Goal: Information Seeking & Learning: Learn about a topic

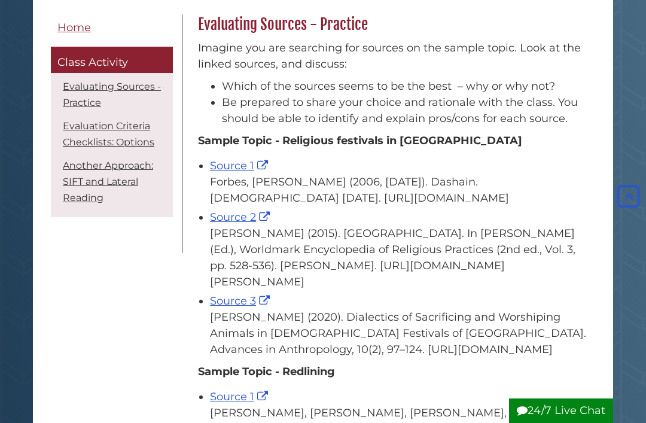
scroll to position [190, 0]
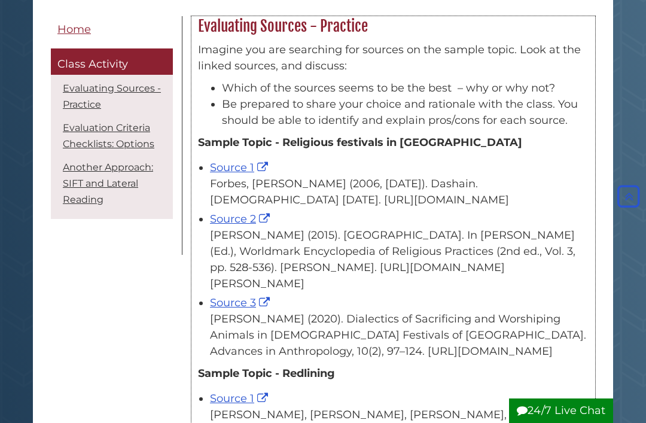
click at [256, 172] on link "Source 1" at bounding box center [240, 167] width 61 height 13
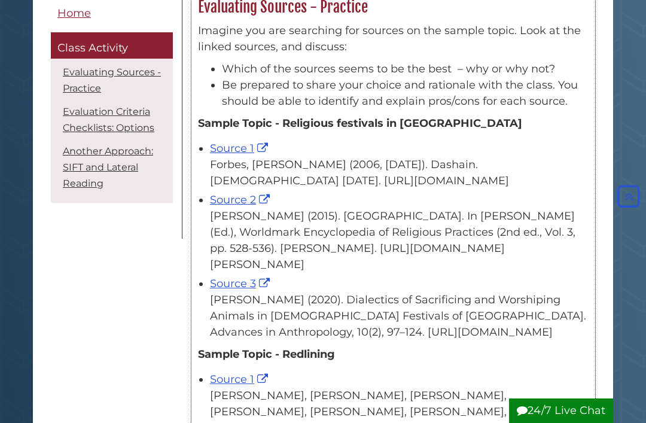
click at [251, 206] on link "Source 2" at bounding box center [241, 199] width 63 height 13
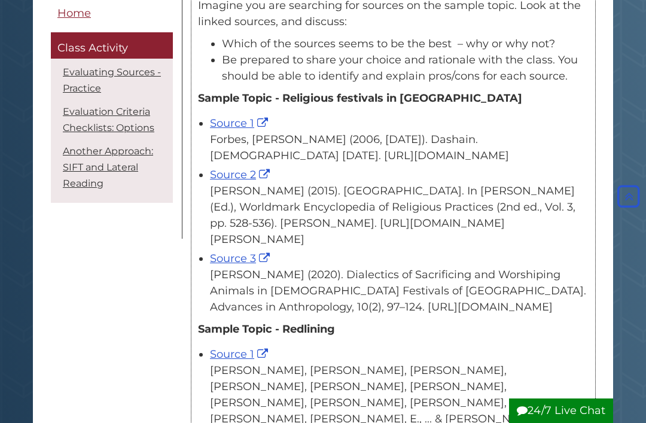
scroll to position [236, 0]
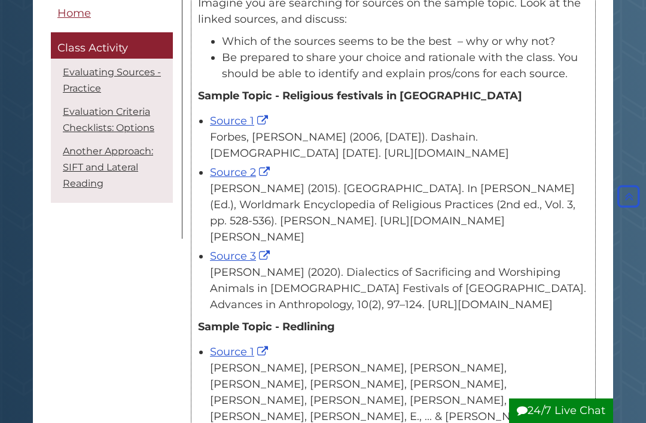
click at [270, 262] on link "Source 3" at bounding box center [241, 255] width 63 height 13
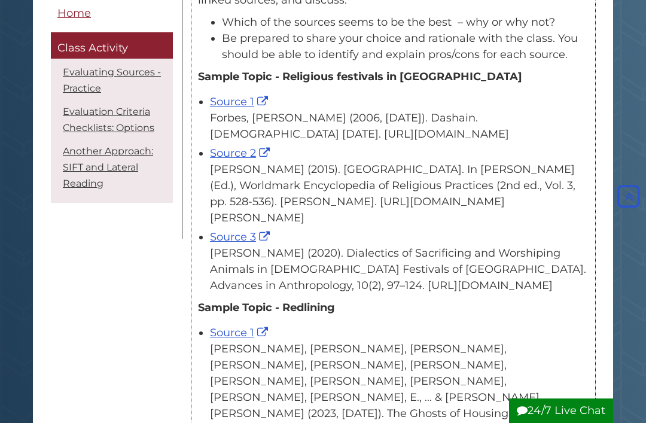
click at [251, 243] on link "Source 3" at bounding box center [241, 236] width 63 height 13
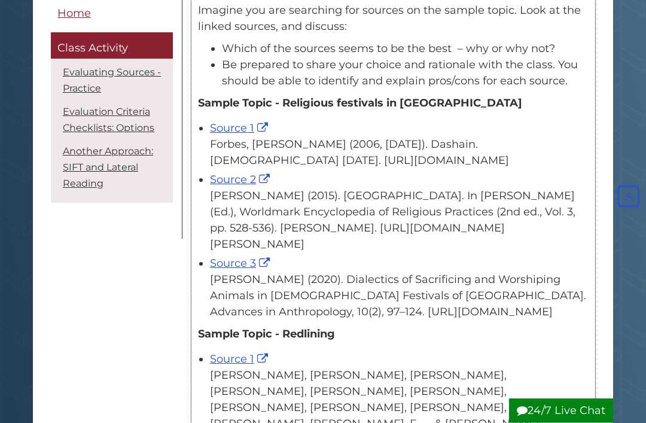
scroll to position [229, 0]
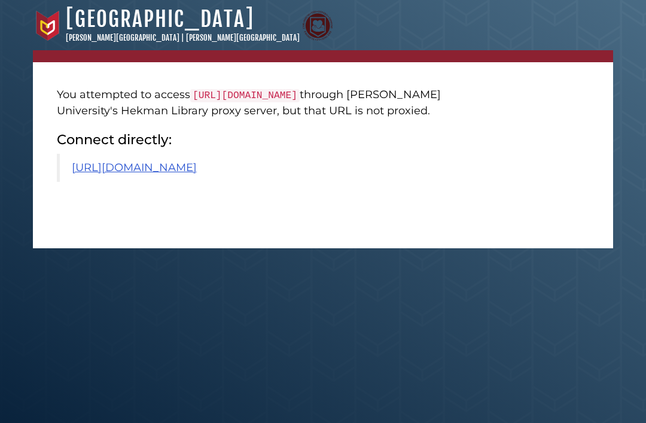
click at [197, 174] on link "[URL][DOMAIN_NAME]" at bounding box center [134, 167] width 125 height 13
